Goal: Use online tool/utility: Utilize a website feature to perform a specific function

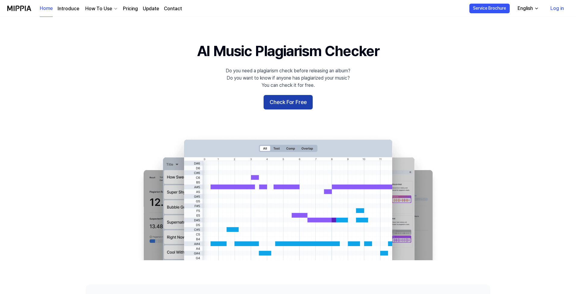
click at [295, 104] on button "Check For Free" at bounding box center [288, 102] width 49 height 14
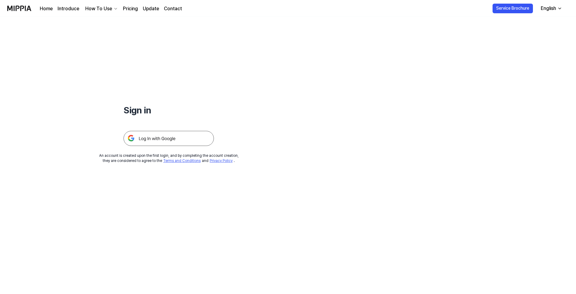
click at [173, 137] on img at bounding box center [169, 138] width 90 height 15
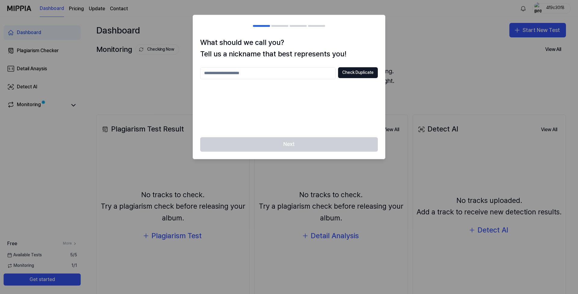
click at [285, 73] on input "text" at bounding box center [268, 73] width 136 height 12
type input "*******"
click at [346, 71] on button "Check Duplicate" at bounding box center [358, 72] width 40 height 11
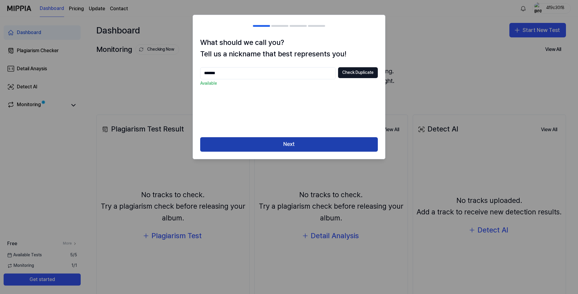
click at [318, 141] on button "Next" at bounding box center [289, 144] width 178 height 14
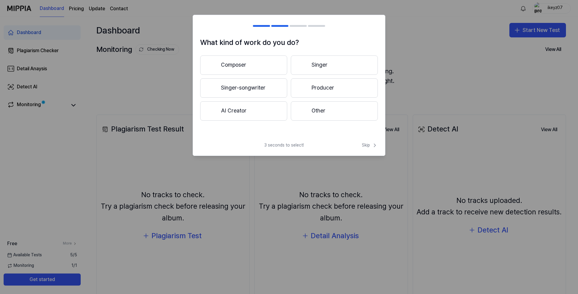
click at [338, 84] on button "Producer" at bounding box center [334, 87] width 87 height 19
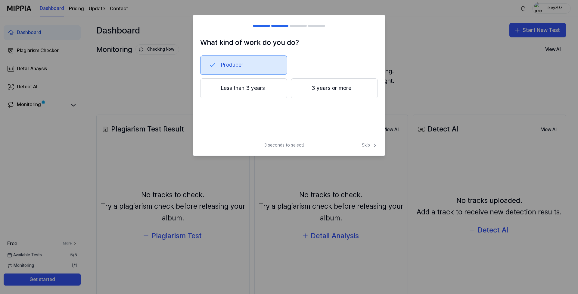
click at [327, 92] on button "3 years or more" at bounding box center [334, 88] width 87 height 20
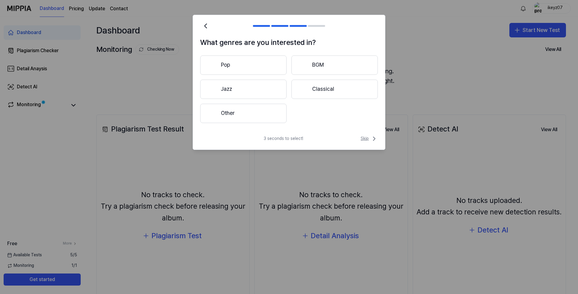
click at [364, 137] on span "Skip" at bounding box center [369, 138] width 17 height 7
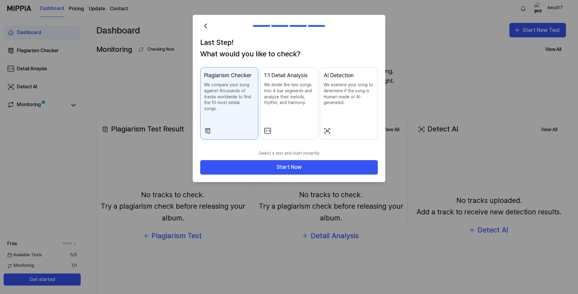
click at [349, 117] on button "AI Detection We examine your song to determine if the song is Human-made or AI-…" at bounding box center [349, 103] width 58 height 73
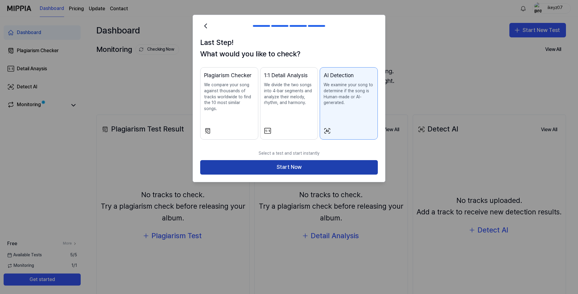
click at [312, 160] on button "Start Now" at bounding box center [289, 167] width 178 height 14
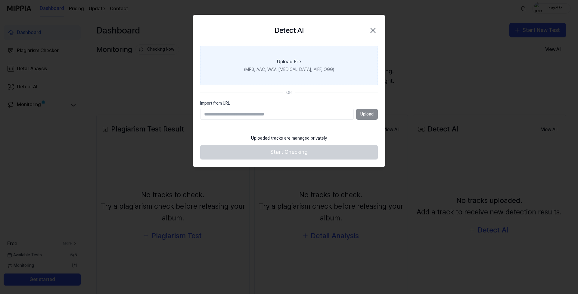
click at [285, 62] on div "Upload File" at bounding box center [289, 61] width 24 height 7
click at [0, 0] on input "Upload File (MP3, AAC, WAV, [MEDICAL_DATA], AIFF, OGG)" at bounding box center [0, 0] width 0 height 0
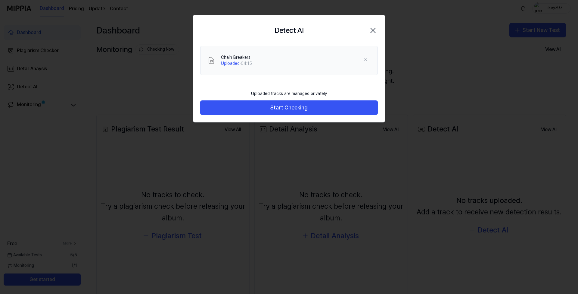
click at [334, 99] on footer "Uploaded tracks are managed privately Start Checking" at bounding box center [289, 101] width 178 height 28
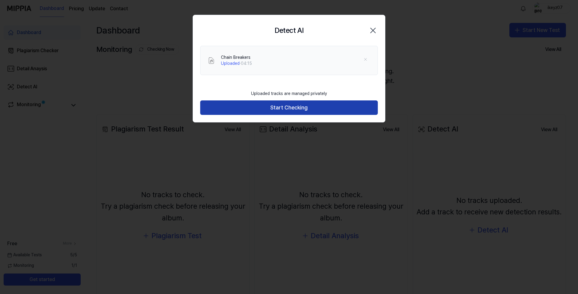
click at [335, 104] on button "Start Checking" at bounding box center [289, 107] width 178 height 14
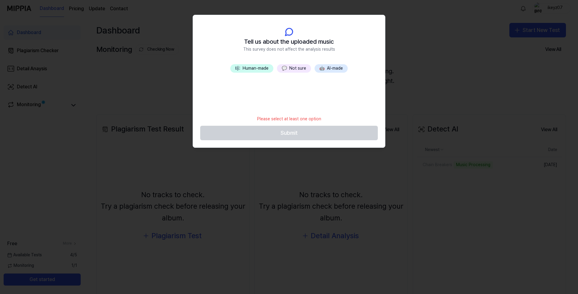
click at [335, 70] on button "🤖 AI-made" at bounding box center [331, 68] width 33 height 8
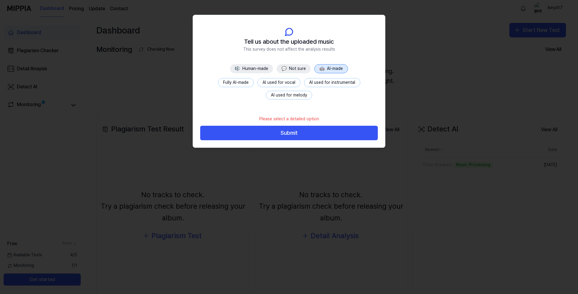
click at [267, 83] on button "AI used for vocal" at bounding box center [279, 82] width 43 height 9
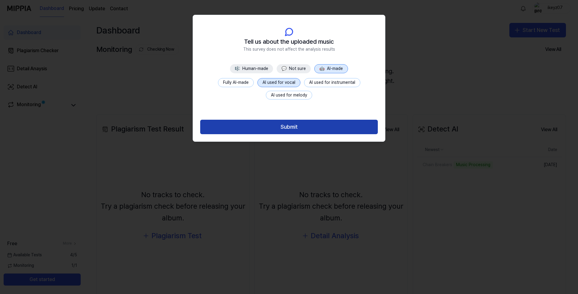
click at [274, 124] on button "Submit" at bounding box center [289, 127] width 178 height 14
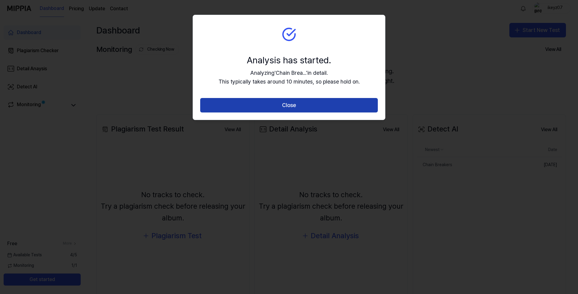
click at [361, 105] on button "Close" at bounding box center [289, 105] width 178 height 14
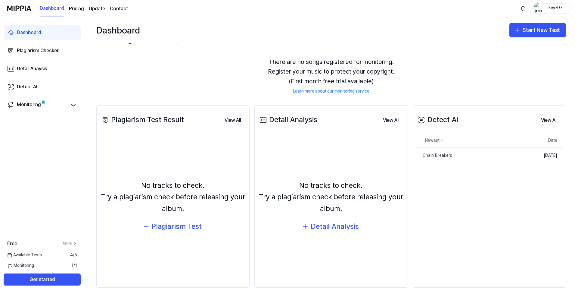
scroll to position [15, 0]
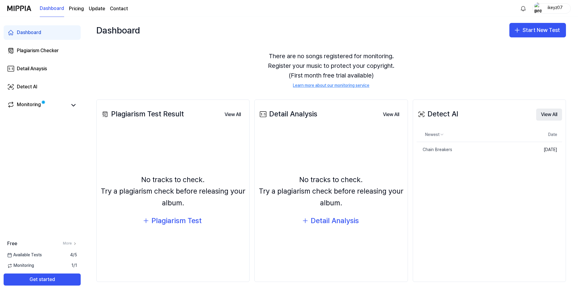
click at [544, 114] on button "View All" at bounding box center [550, 114] width 26 height 12
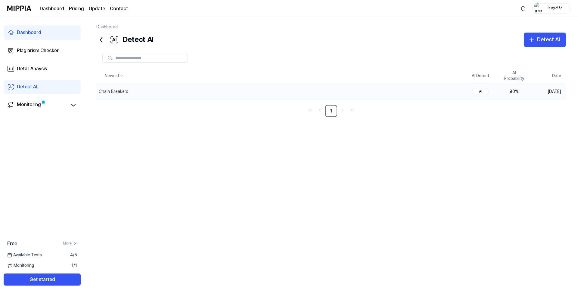
click at [515, 91] on div "80 %" at bounding box center [515, 92] width 24 height 6
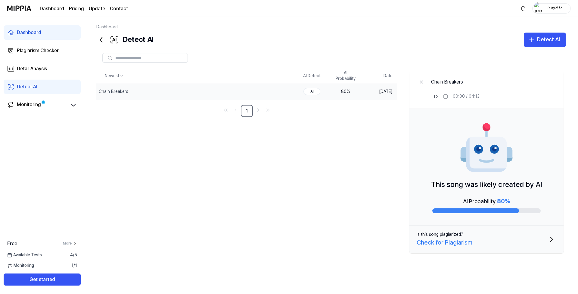
click at [20, 31] on div "Dashboard" at bounding box center [29, 32] width 24 height 7
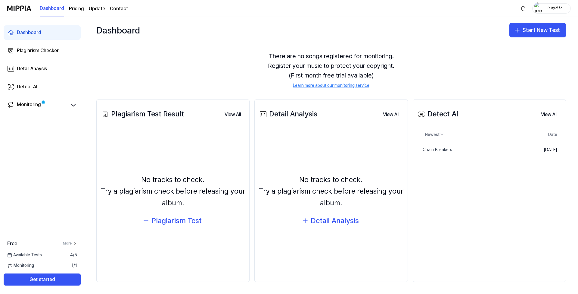
scroll to position [0, 0]
click at [515, 34] on button "Start New Test" at bounding box center [538, 30] width 57 height 14
click at [511, 58] on div "Detail Analysis" at bounding box center [521, 57] width 27 height 6
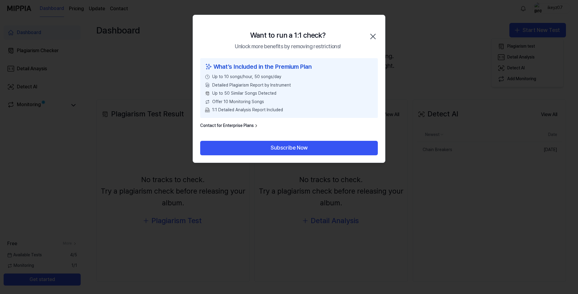
click at [374, 37] on icon "button" at bounding box center [373, 36] width 5 height 5
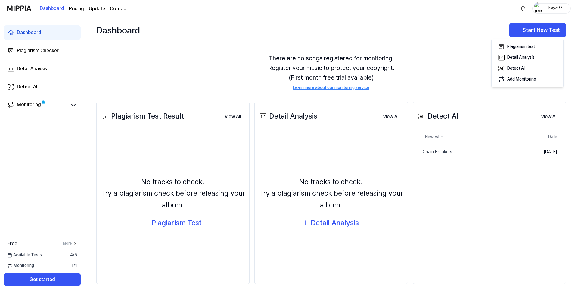
scroll to position [14, 0]
